Goal: Navigation & Orientation: Go to known website

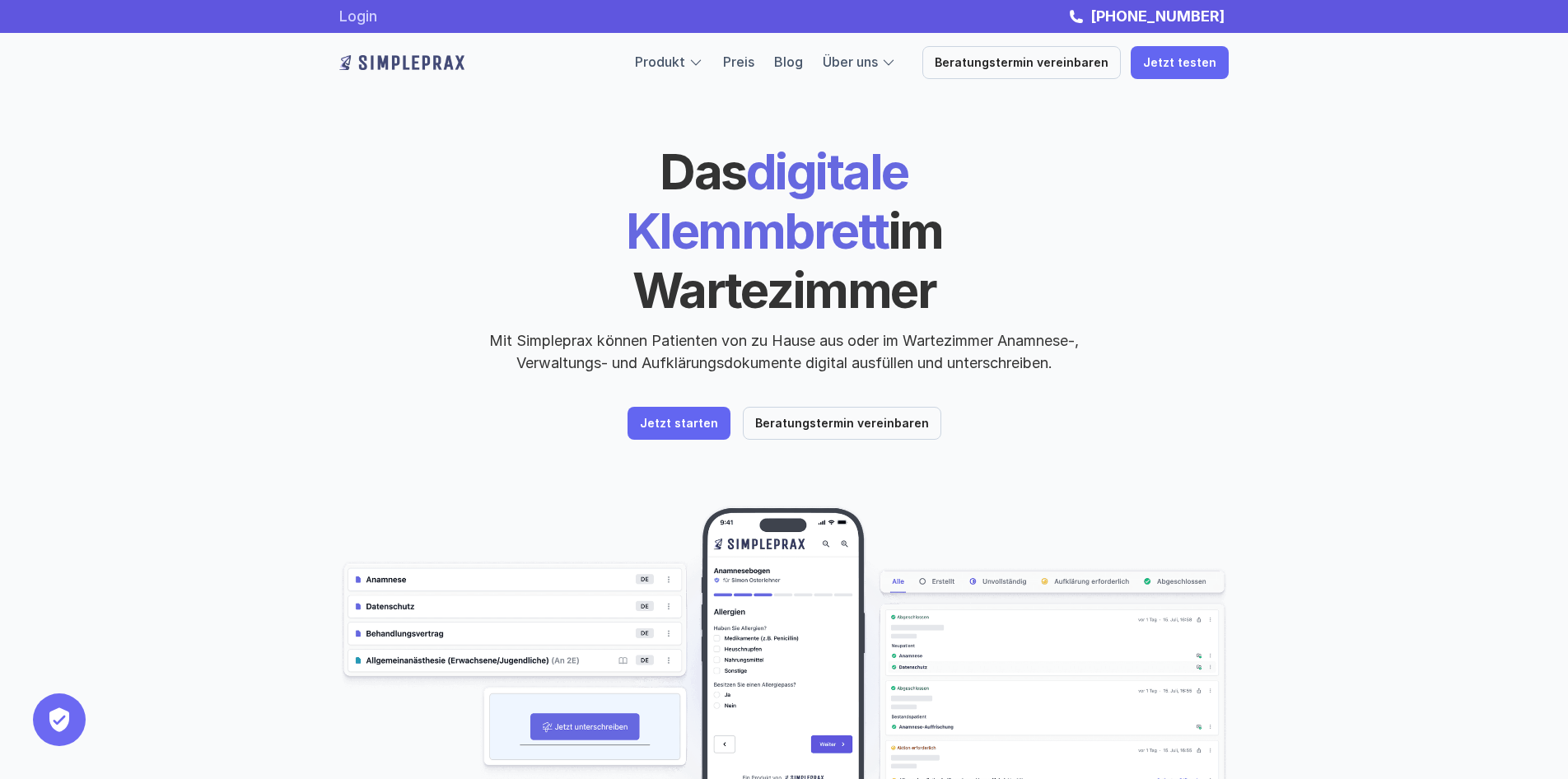
click at [357, 14] on link "Login" at bounding box center [358, 16] width 38 height 17
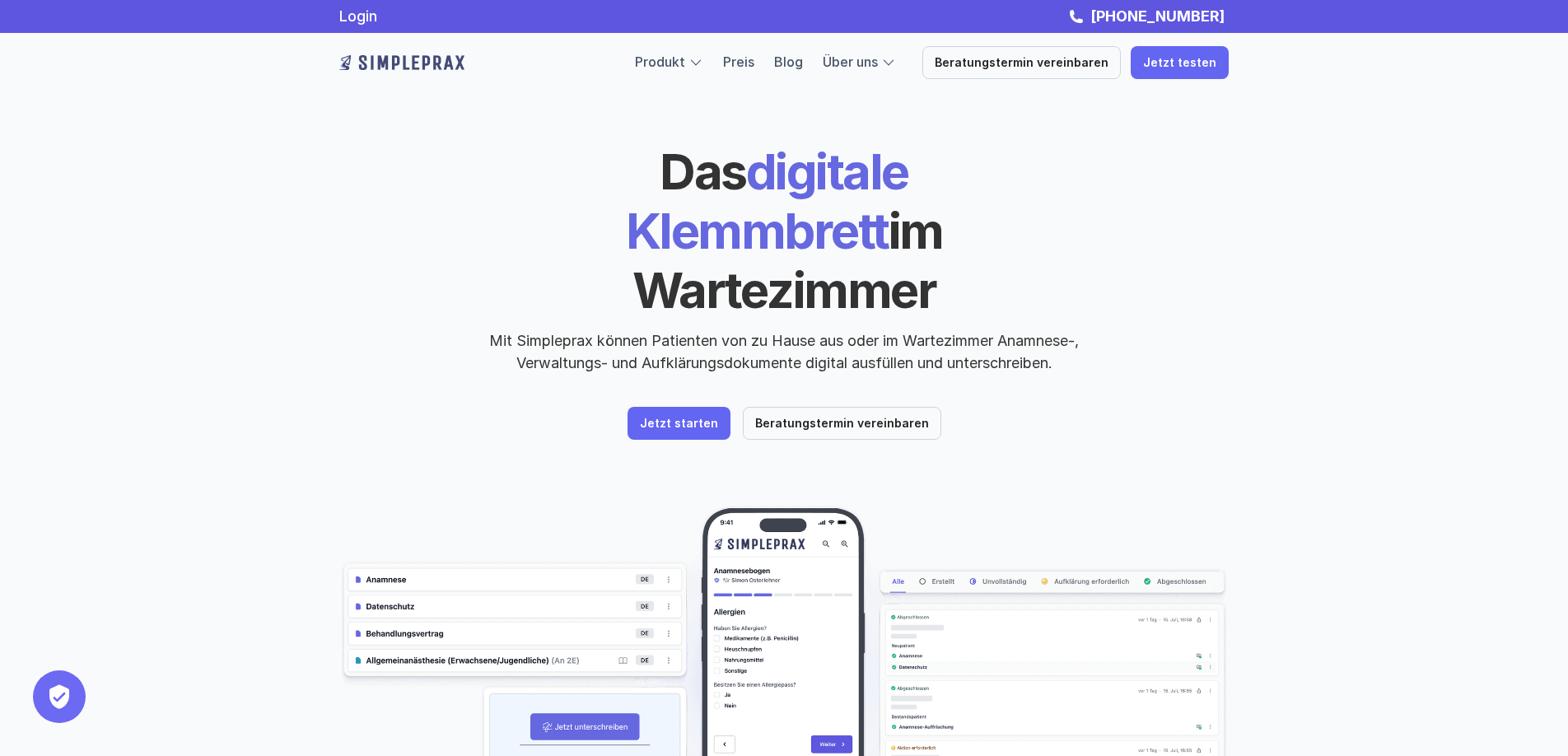
click at [1356, 168] on div "Das digitale Klemmbrett im Wartezimmer Mit Simpleprax können Patienten von zu H…" at bounding box center [784, 471] width 1568 height 943
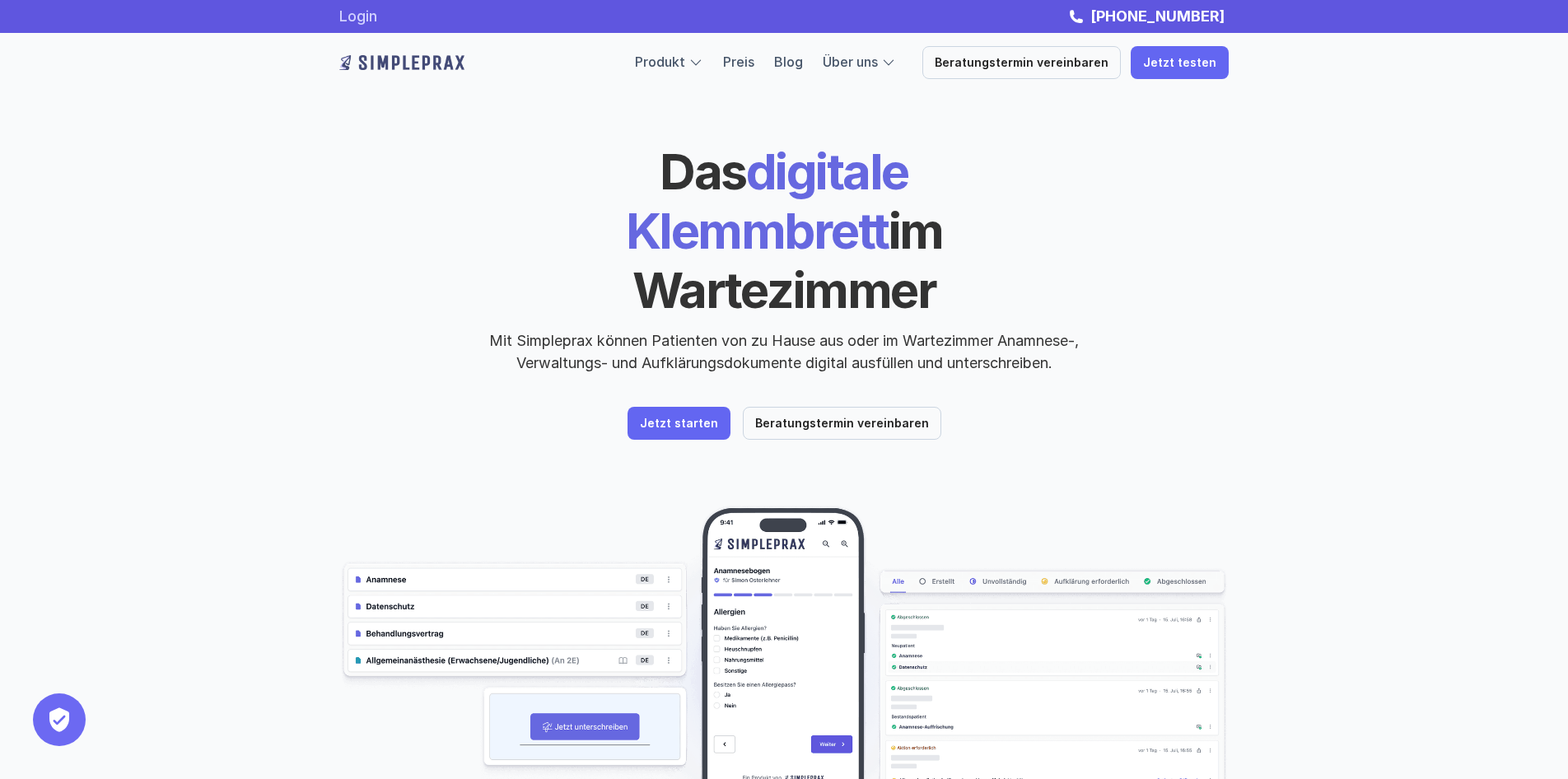
click at [357, 11] on link "Login" at bounding box center [358, 16] width 38 height 17
click at [372, 21] on link "Login" at bounding box center [358, 16] width 38 height 17
